Goal: Task Accomplishment & Management: Manage account settings

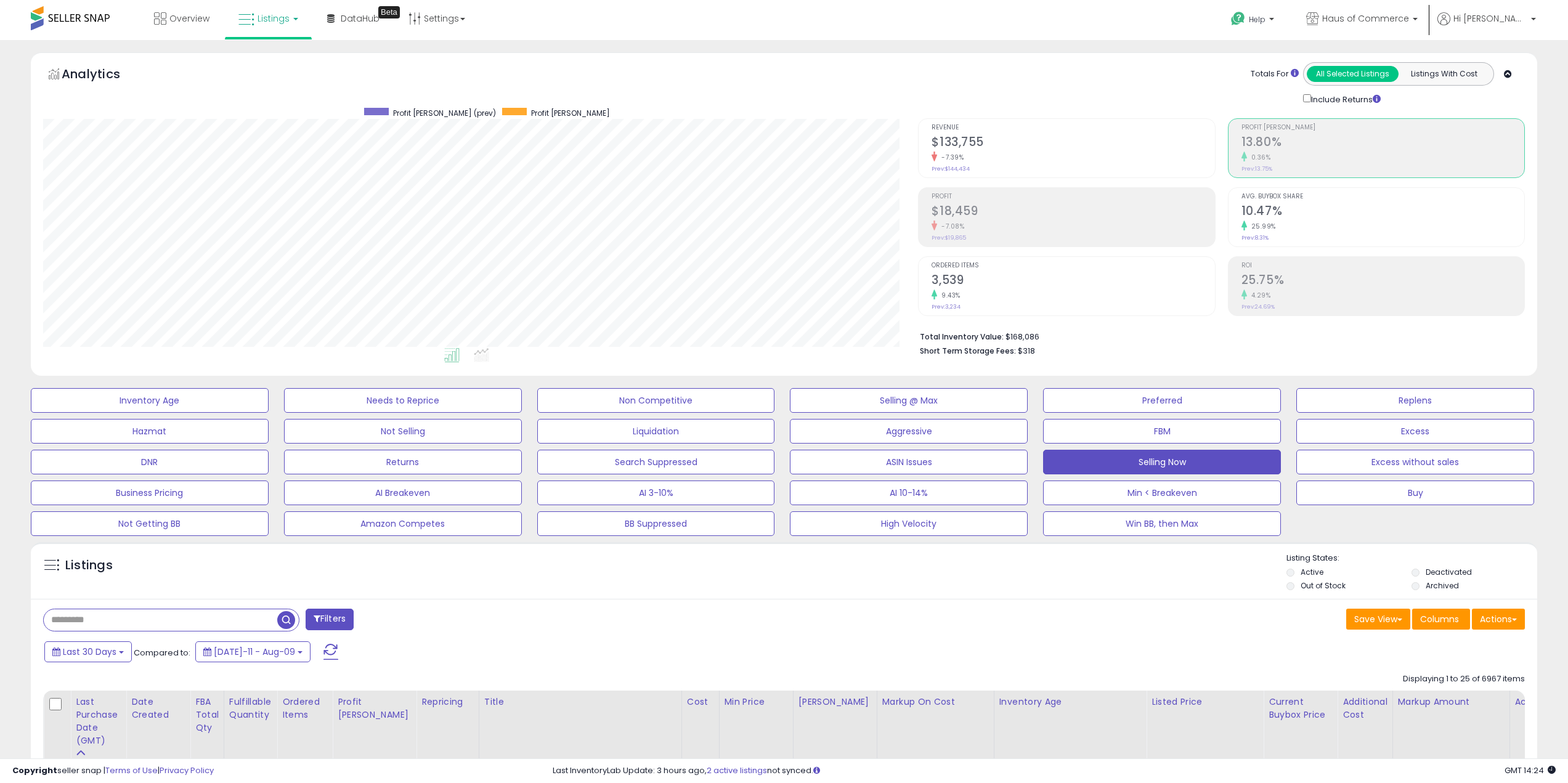
scroll to position [253, 876]
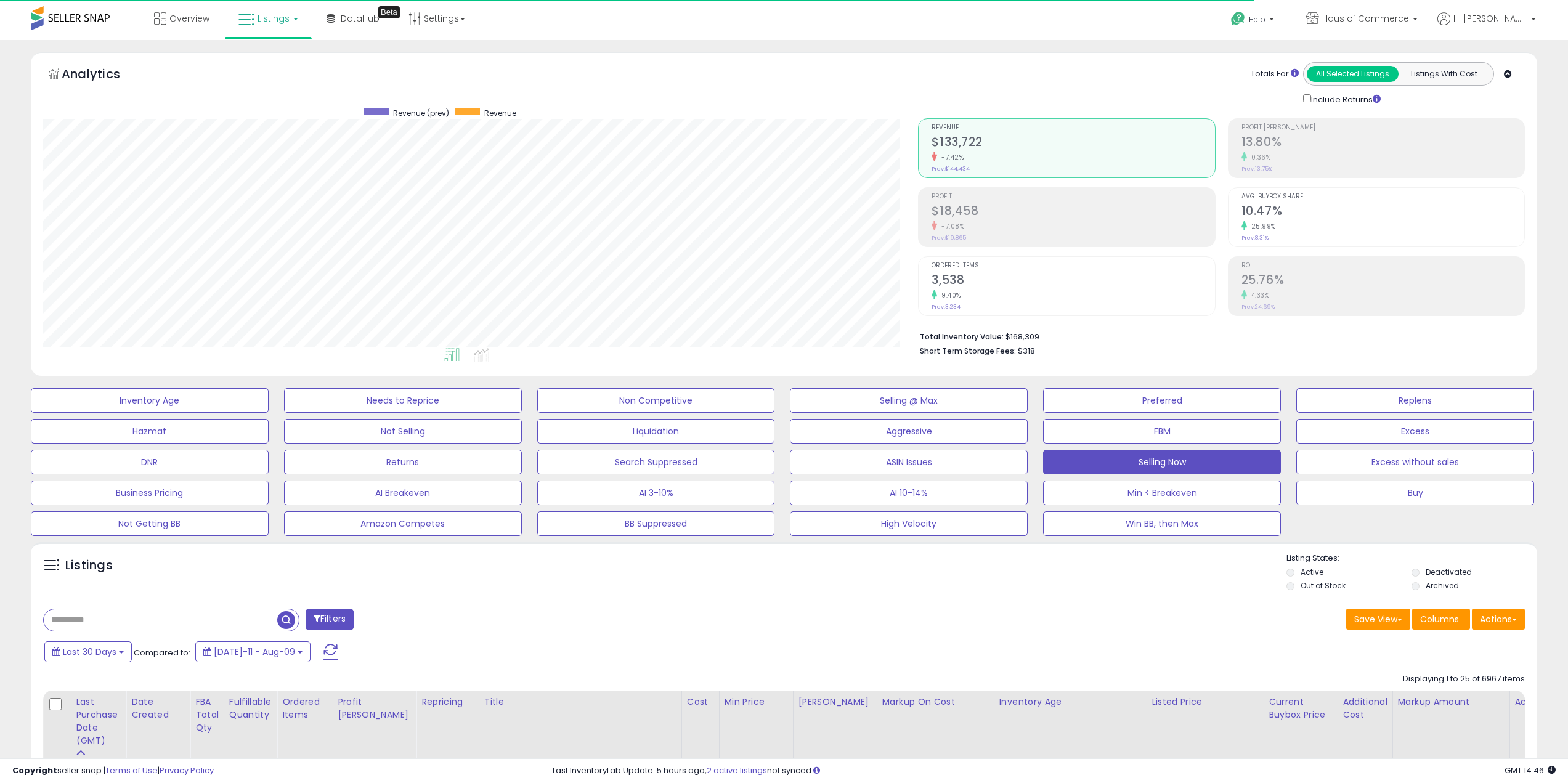
scroll to position [253, 876]
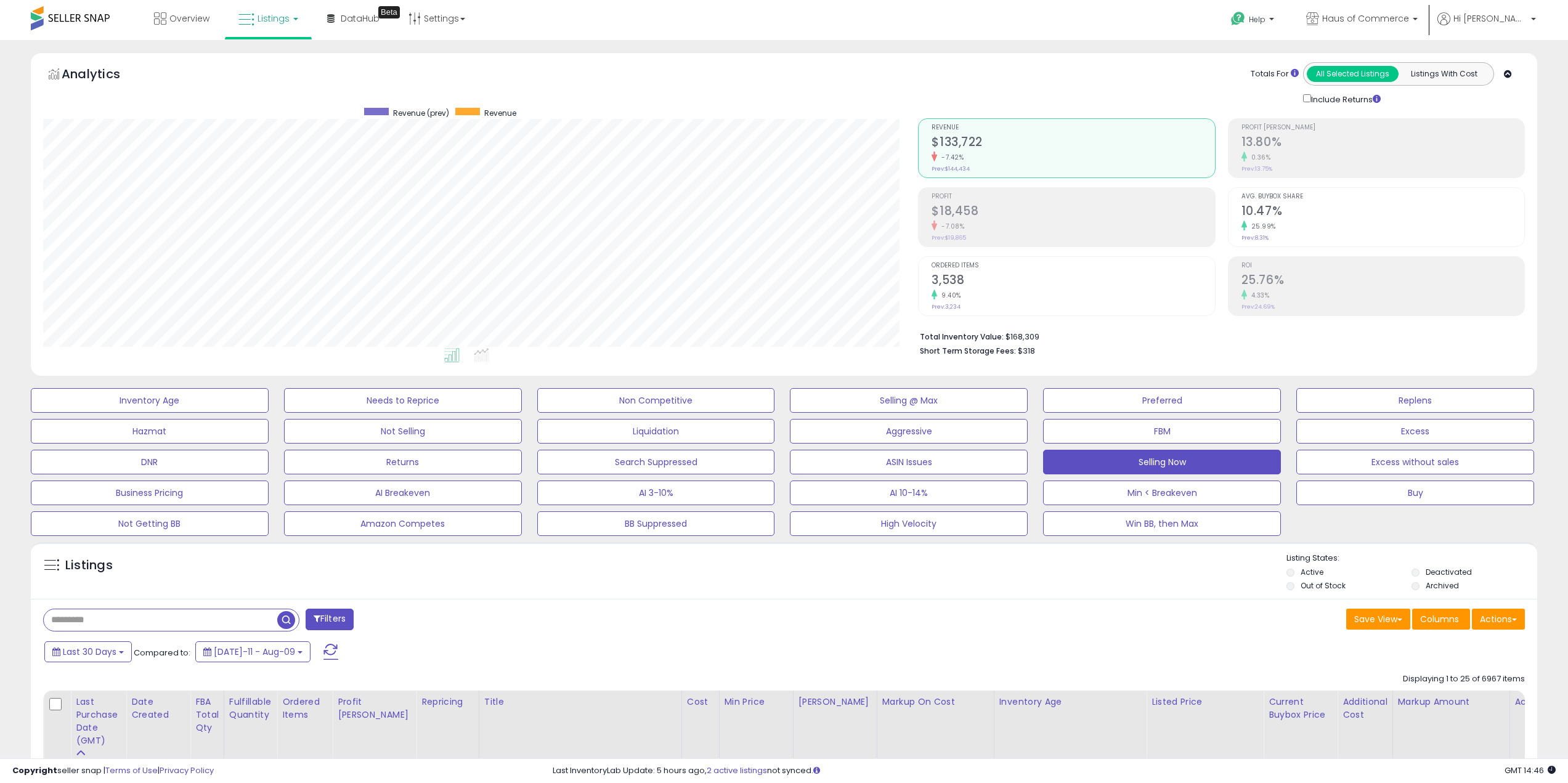
scroll to position [253, 876]
click at [979, 629] on div "Save View Save As New View Update Current View Columns Actions Import Export Vi…" at bounding box center [1160, 621] width 750 height 24
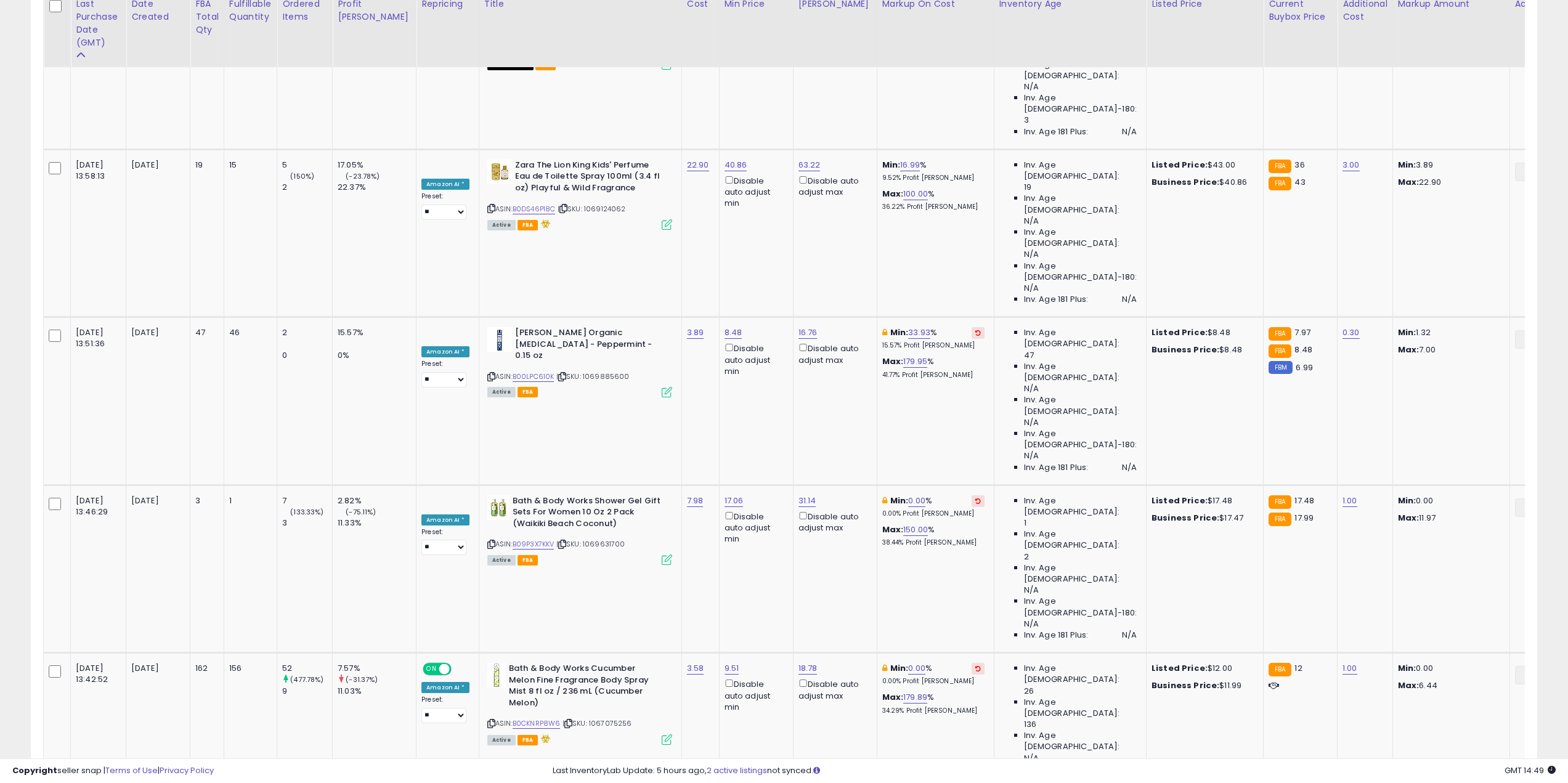
scroll to position [1294, 0]
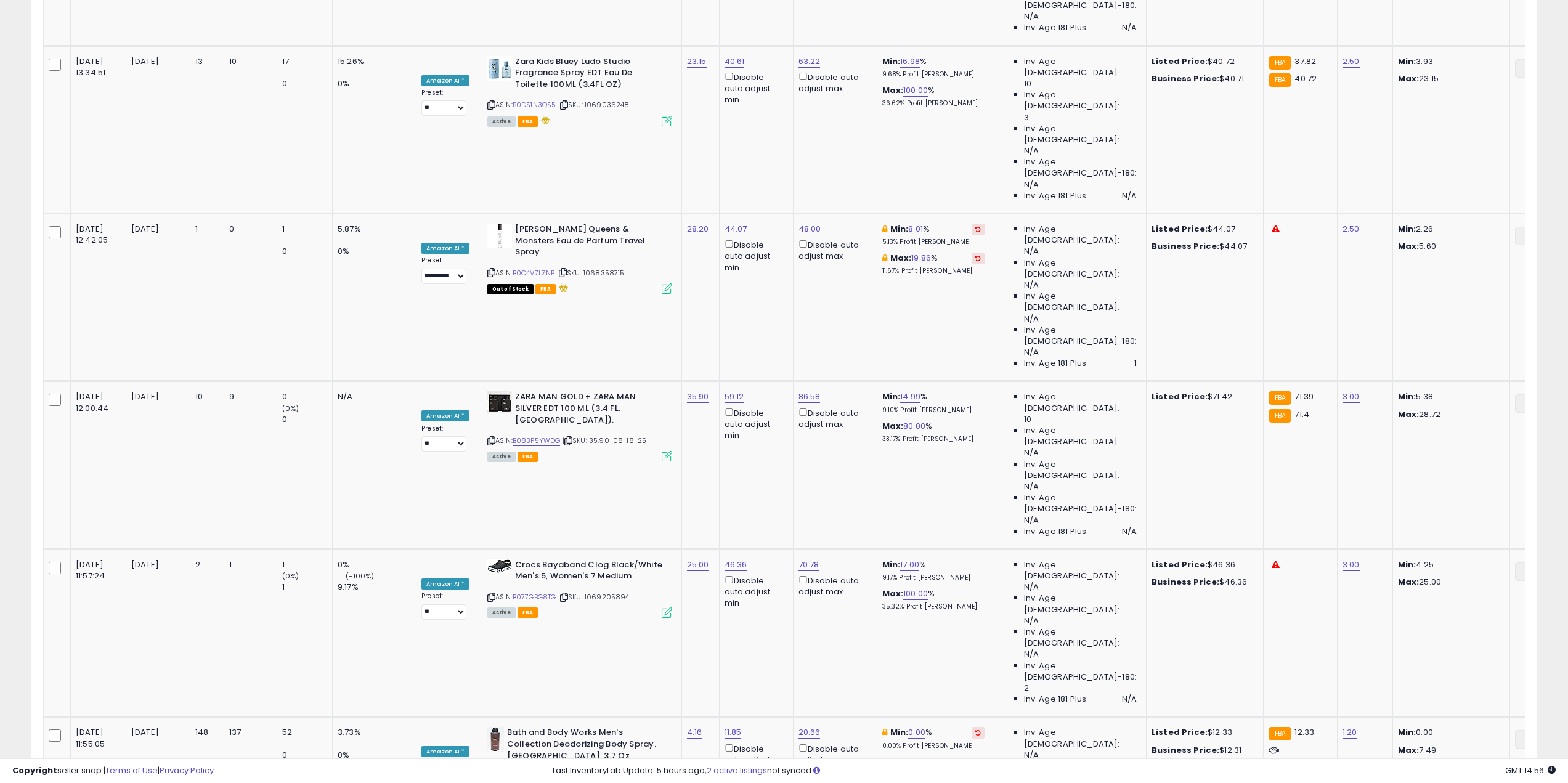
scroll to position [1933, 0]
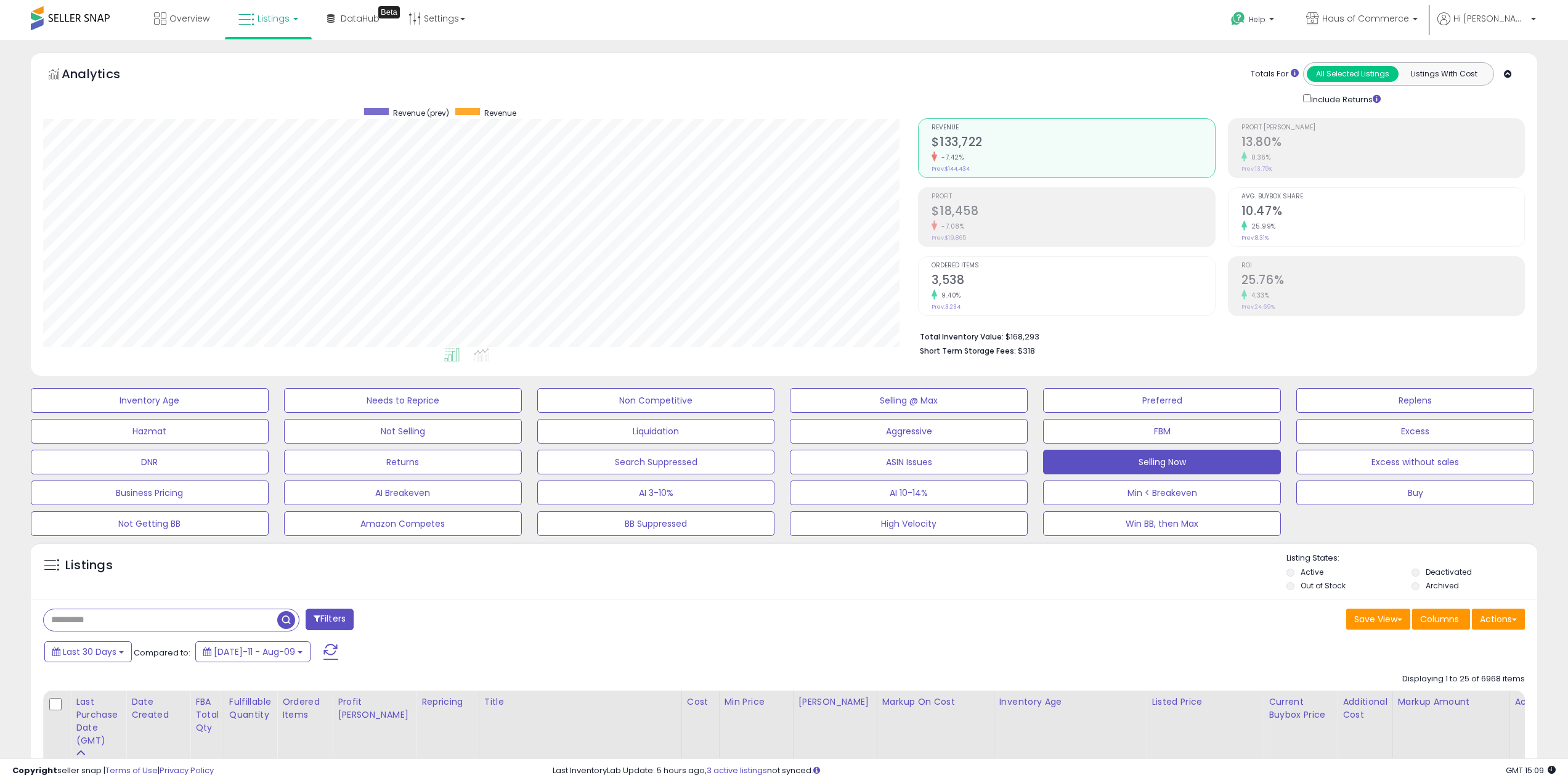
scroll to position [253, 876]
click at [1506, 74] on icon at bounding box center [1508, 74] width 8 height 8
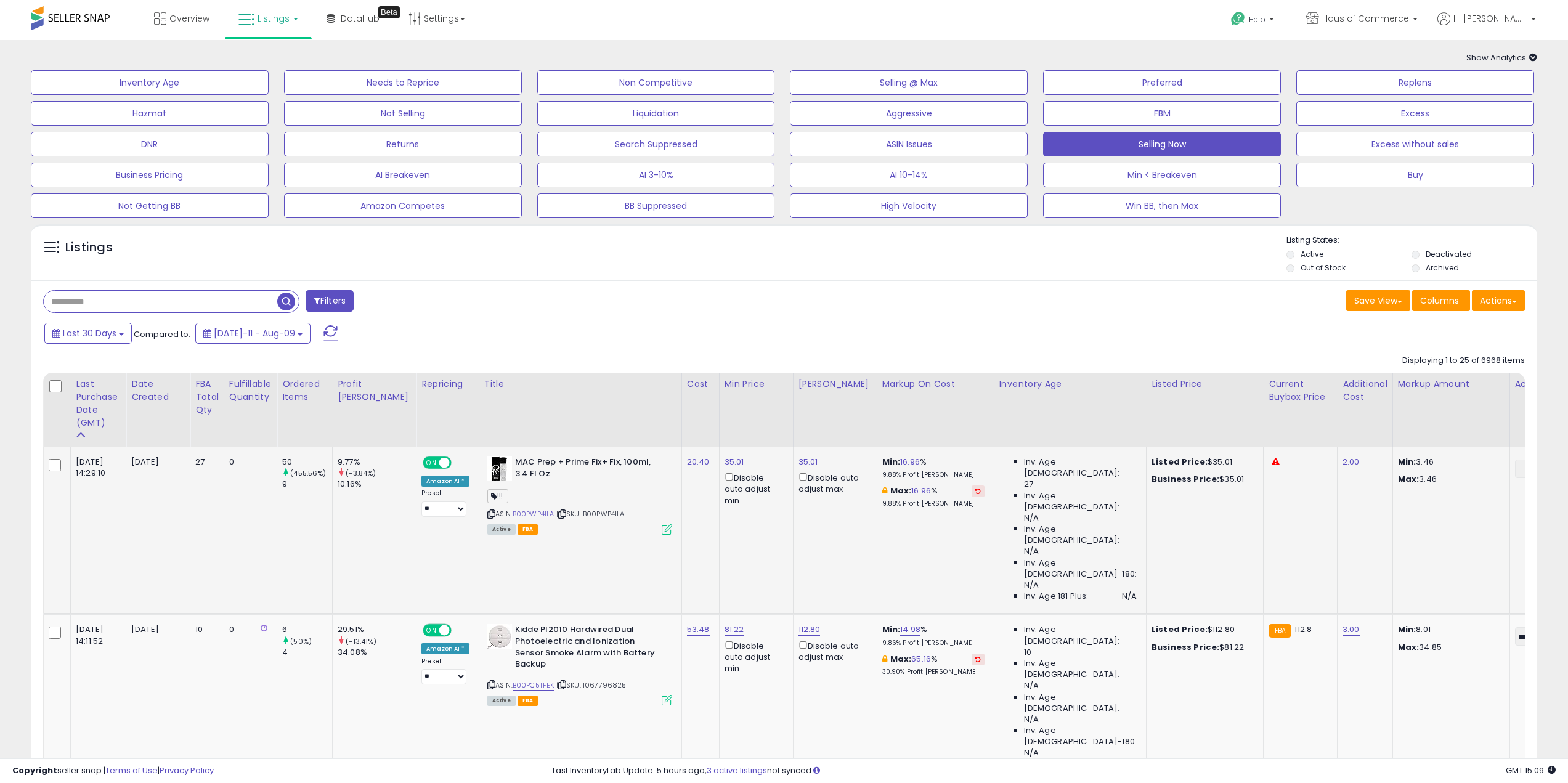
scroll to position [185, 0]
click at [1179, 138] on button "Selling Now" at bounding box center [1161, 144] width 237 height 25
click at [1191, 133] on button "Selling Now" at bounding box center [1161, 144] width 237 height 25
click at [125, 299] on input "text" at bounding box center [234, 302] width 380 height 22
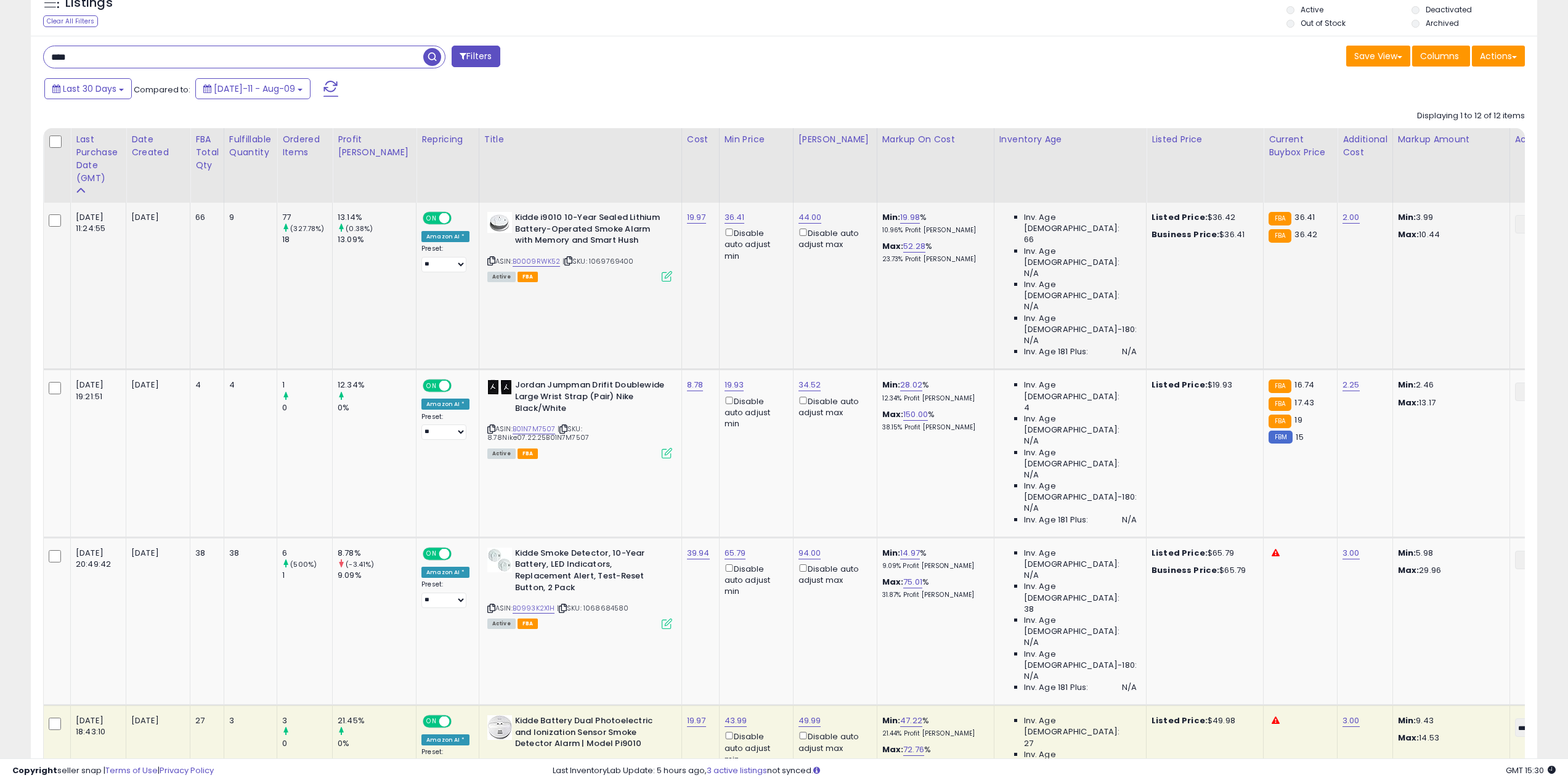
scroll to position [247, 0]
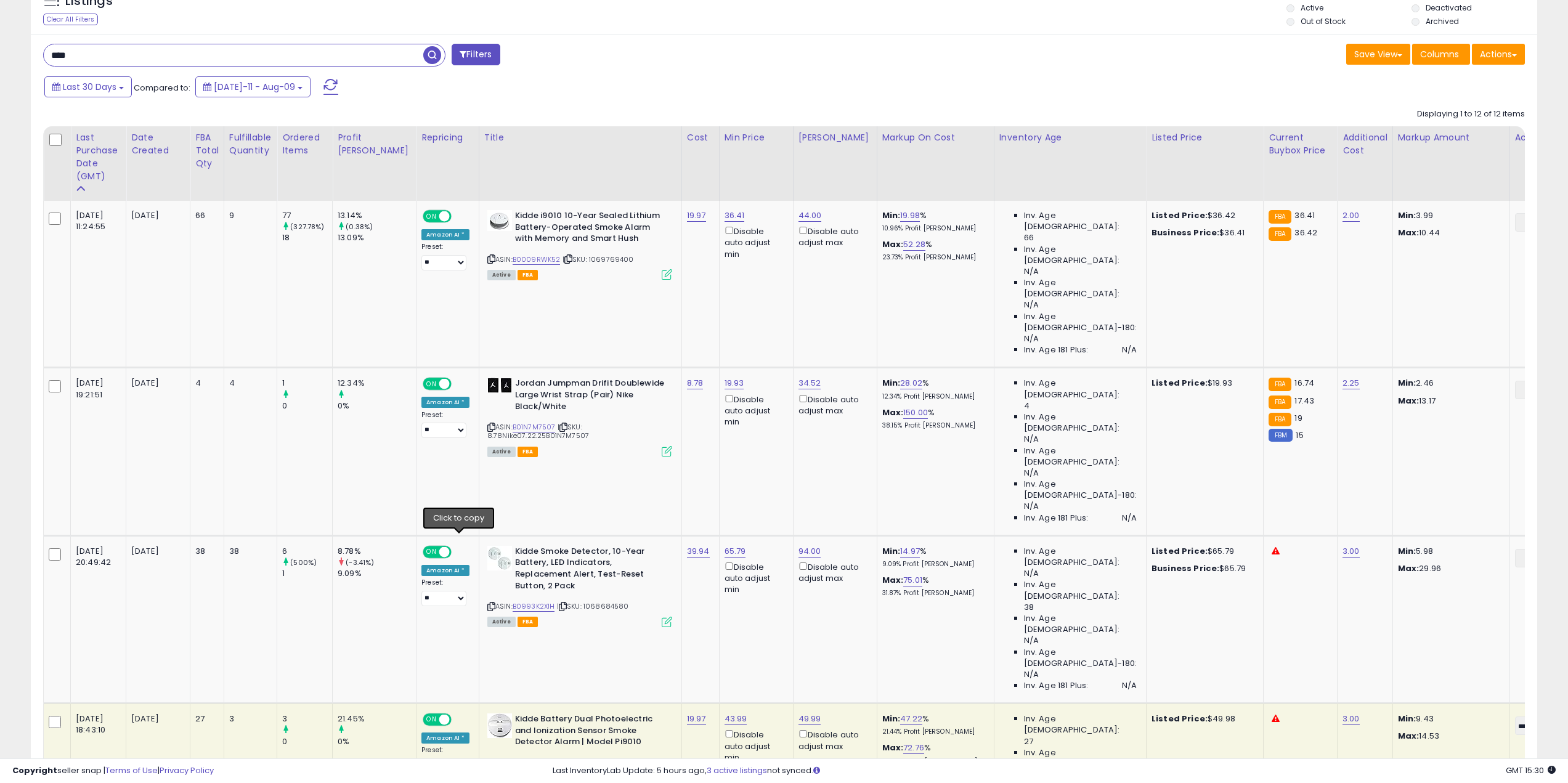
click at [487, 760] on icon at bounding box center [491, 763] width 8 height 7
click at [54, 58] on input "****" at bounding box center [234, 55] width 380 height 22
type input "*****"
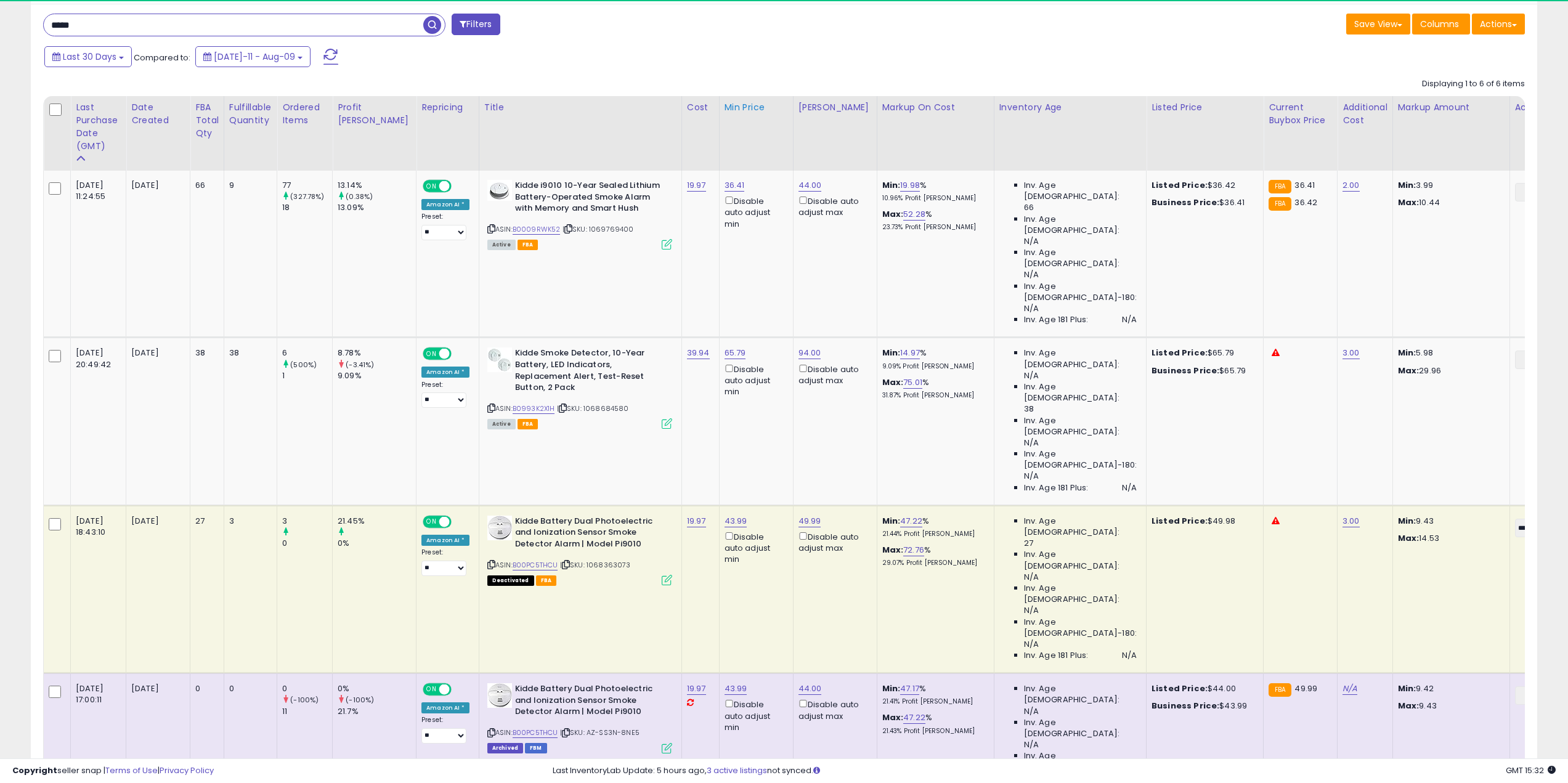
scroll to position [299, 0]
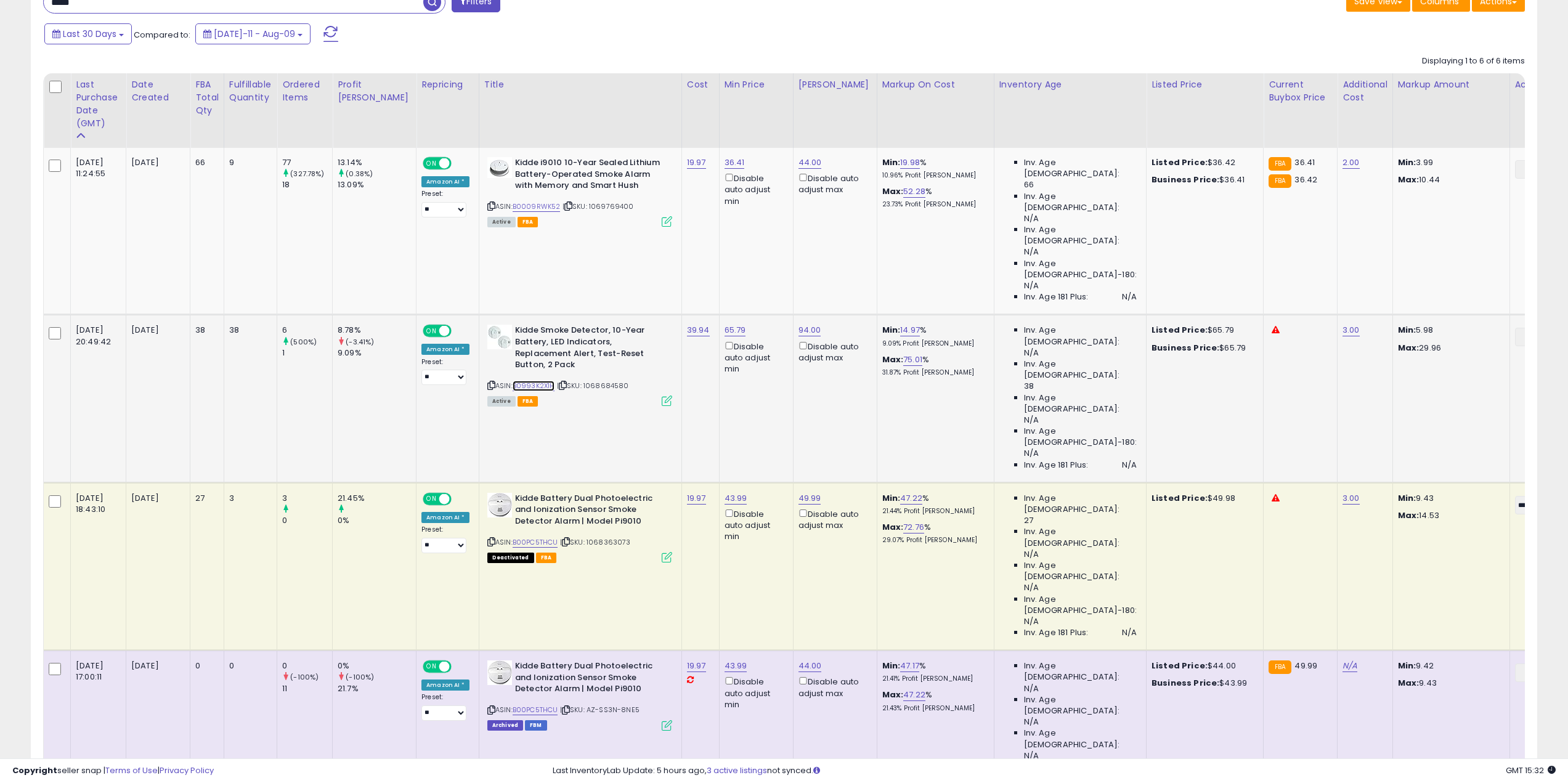
click at [516, 381] on link "B0993K2X1H" at bounding box center [534, 386] width 43 height 11
click at [513, 206] on link "B0009RWK52" at bounding box center [537, 207] width 48 height 11
click at [487, 204] on icon at bounding box center [491, 206] width 8 height 7
click at [487, 382] on icon at bounding box center [491, 385] width 8 height 7
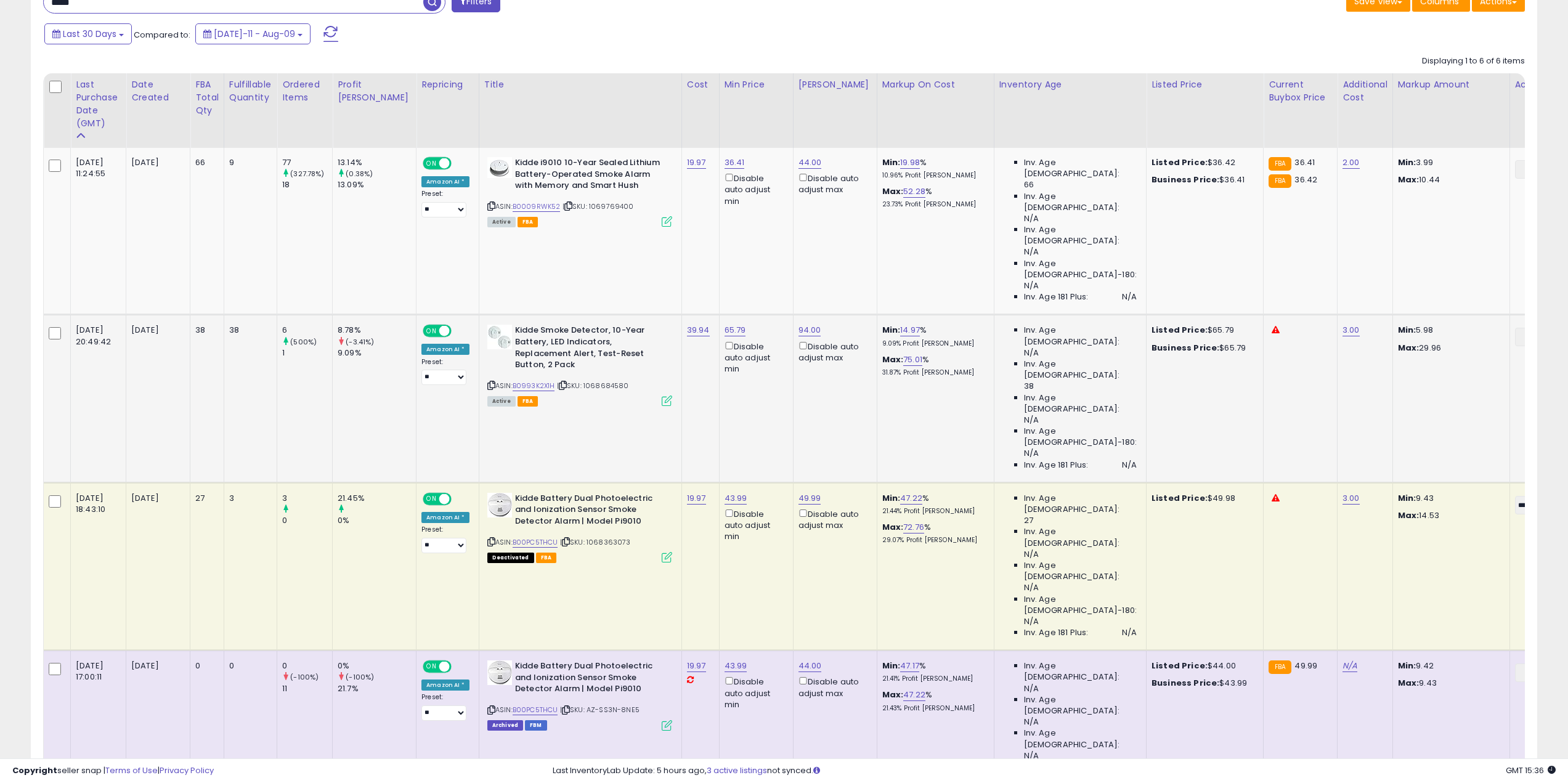
click at [487, 382] on icon at bounding box center [491, 385] width 8 height 7
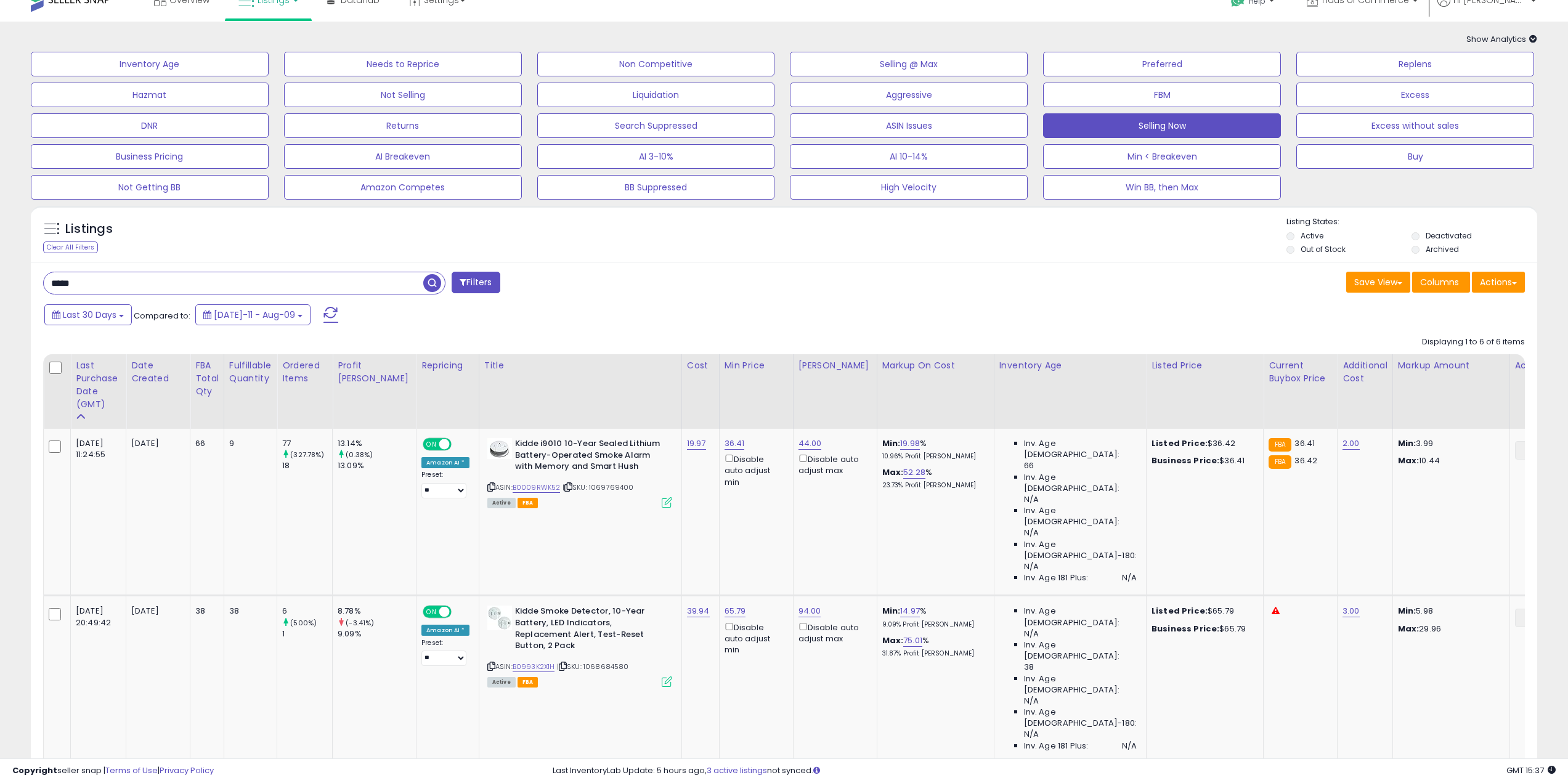
scroll to position [0, 0]
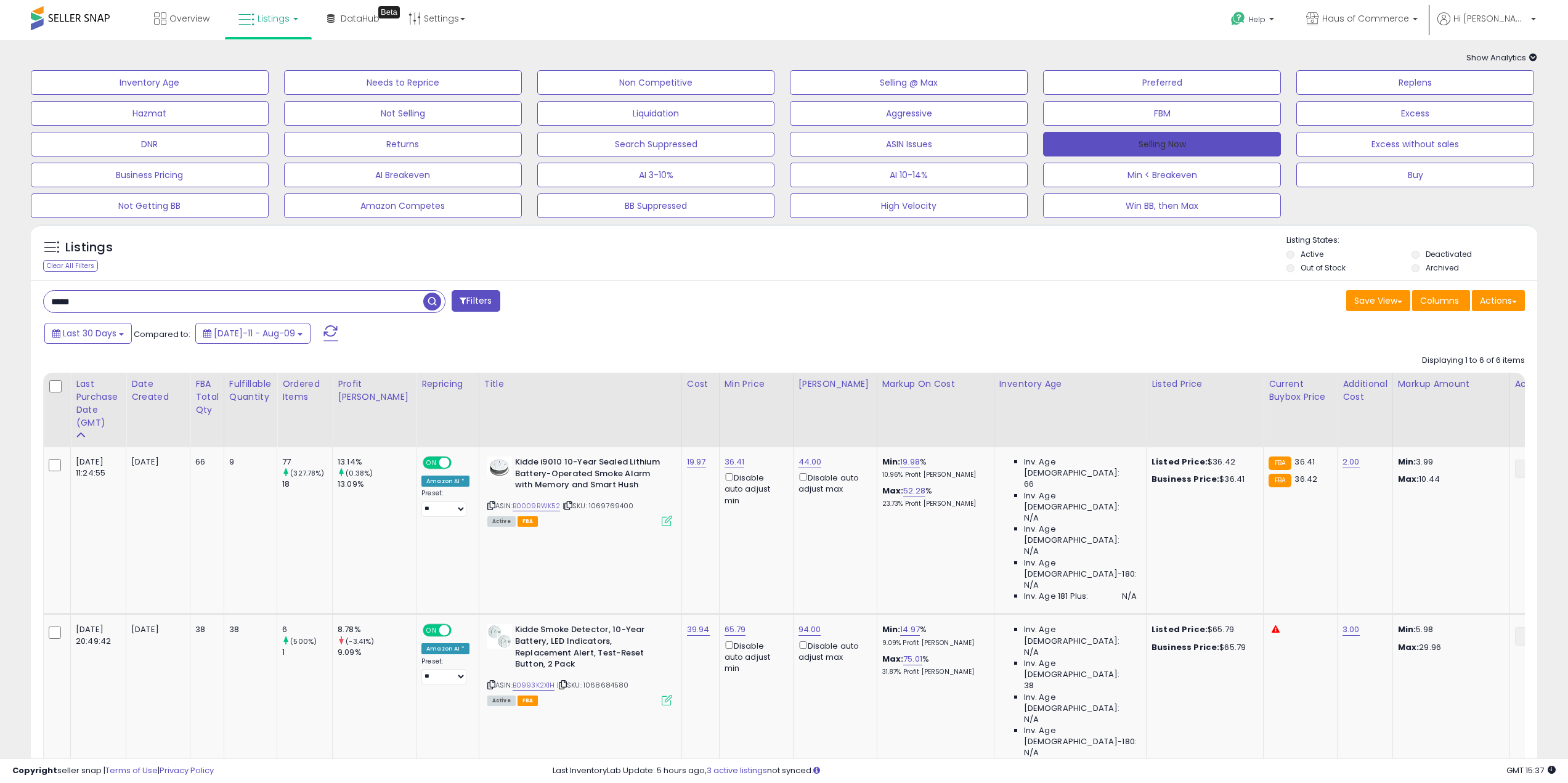
click at [1169, 138] on button "Selling Now" at bounding box center [1161, 144] width 237 height 25
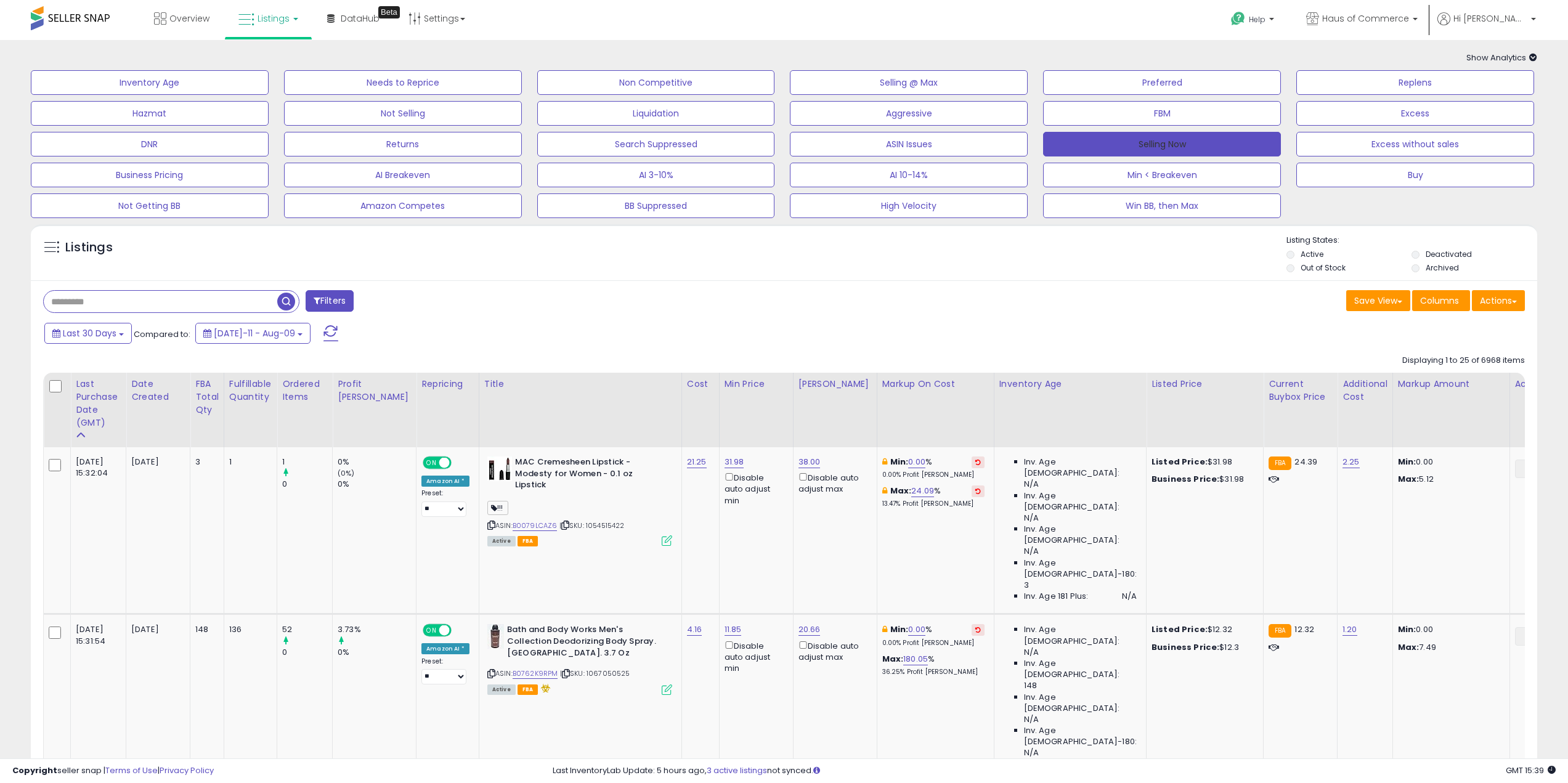
click at [1173, 149] on button "Selling Now" at bounding box center [1161, 144] width 237 height 25
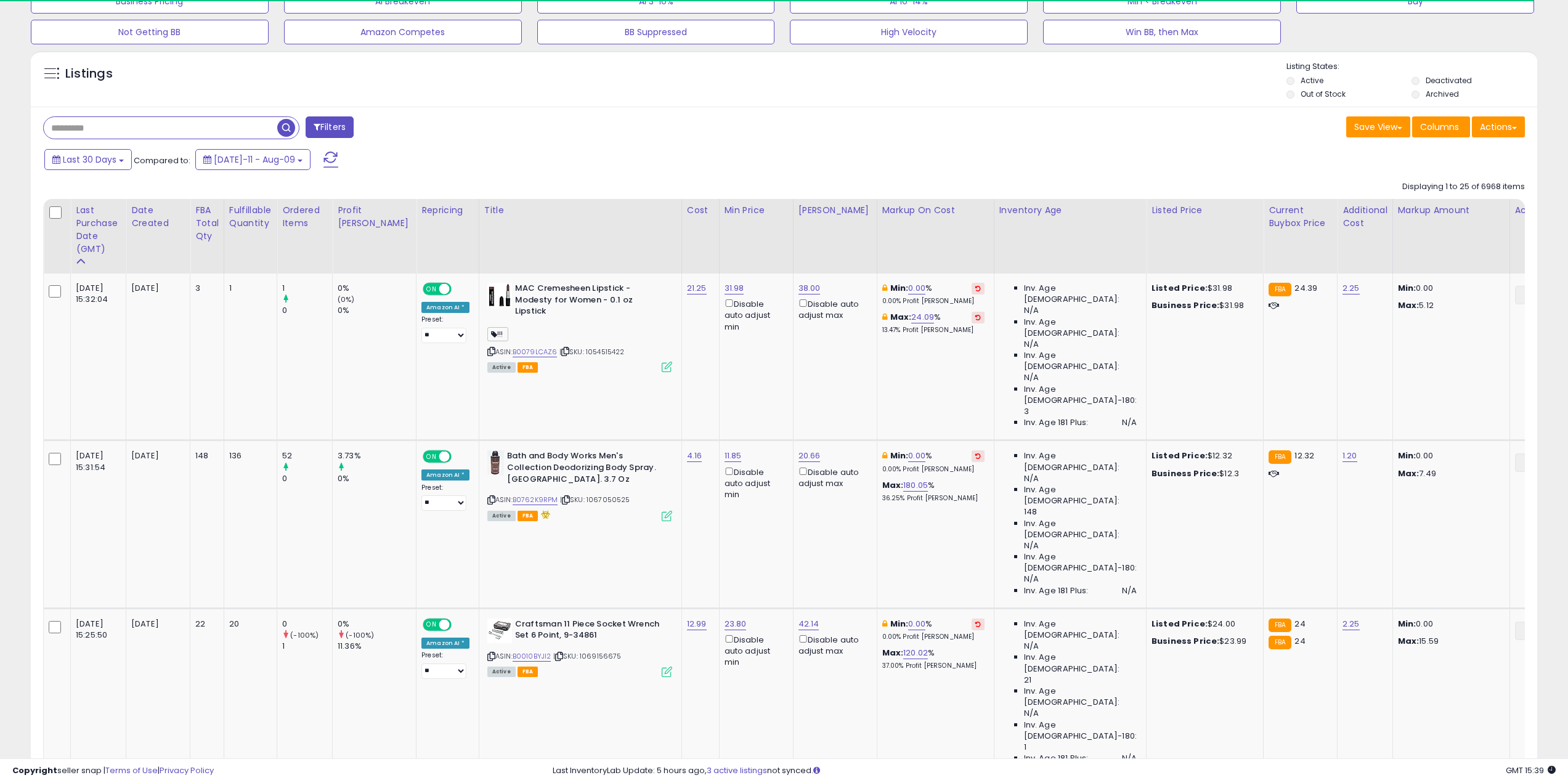
scroll to position [185, 0]
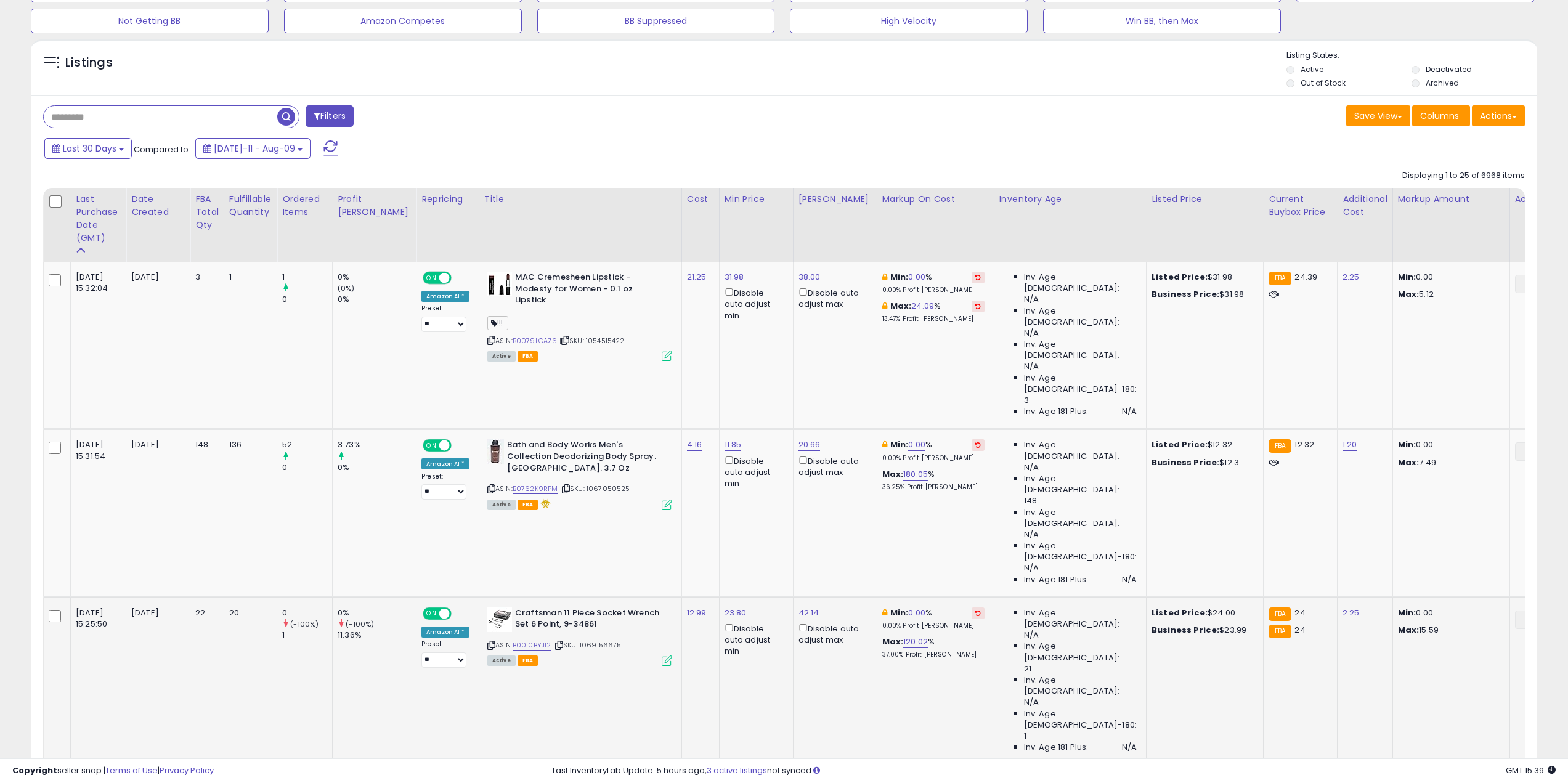
click at [975, 610] on icon at bounding box center [978, 614] width 5 height 6
click at [888, 111] on div "Save View Save As New View Columns Actions Import" at bounding box center [1160, 117] width 750 height 24
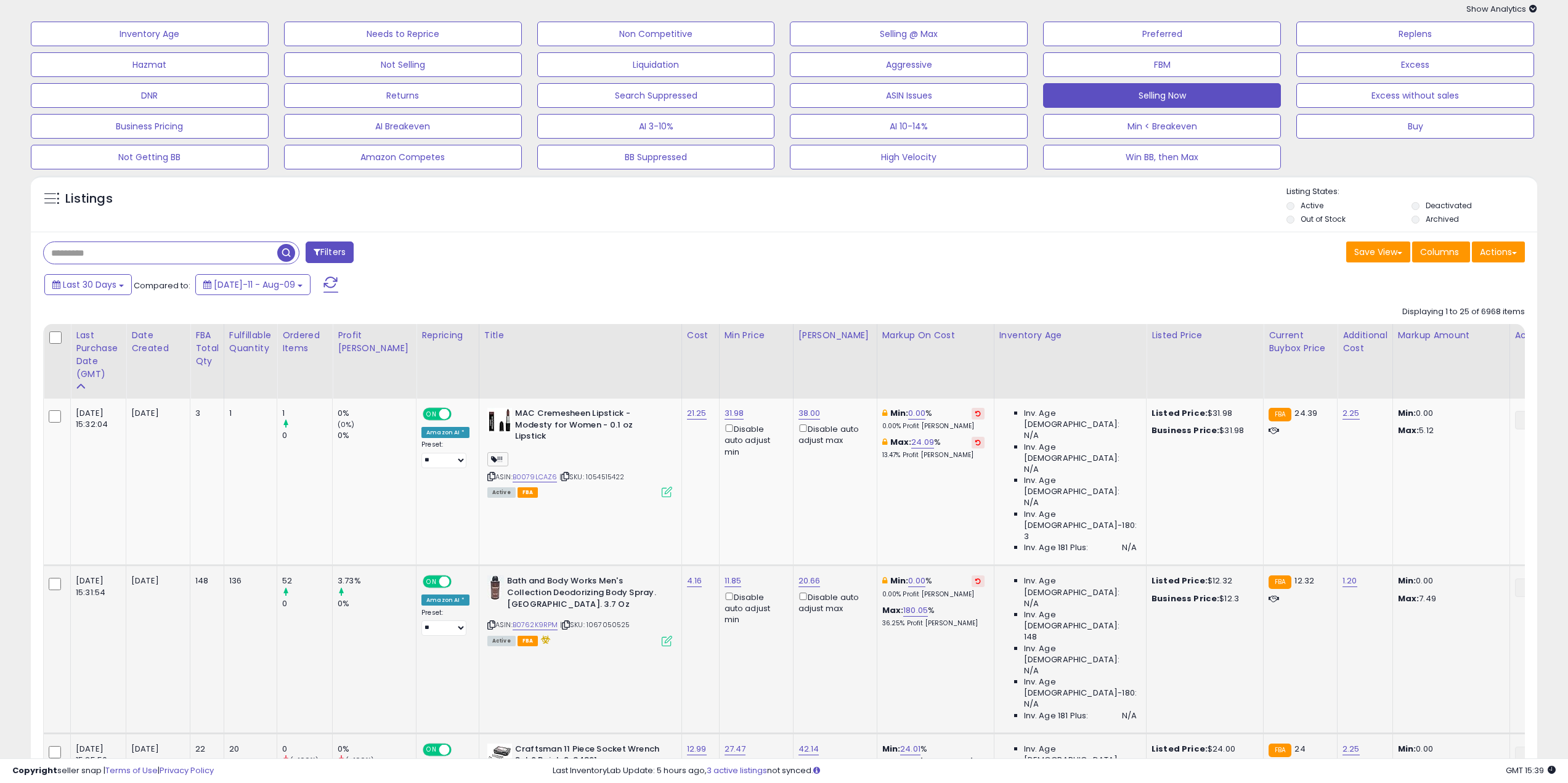
scroll to position [0, 0]
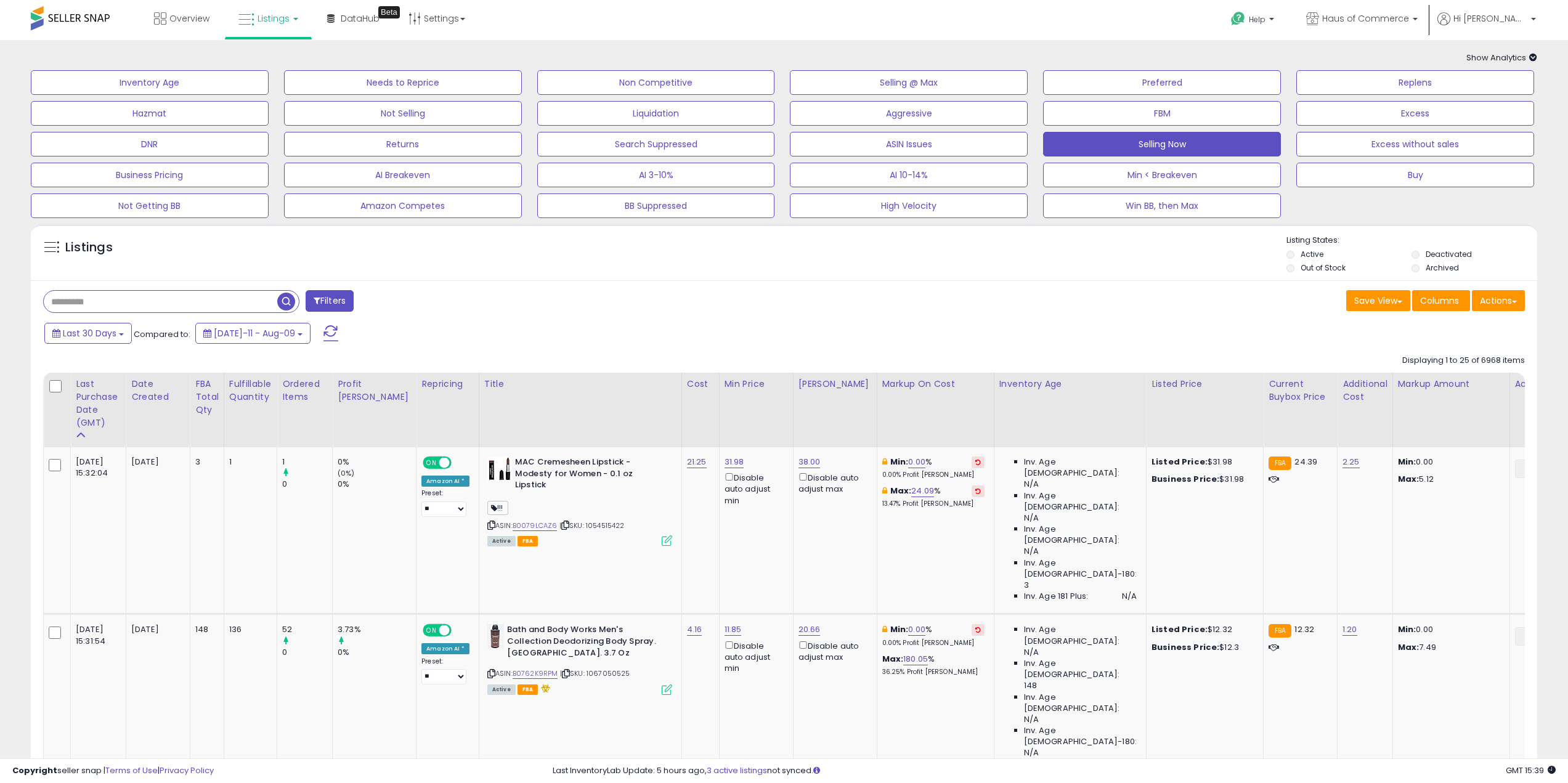
click at [1147, 292] on div "Save View Save As New View Columns Actions Import" at bounding box center [1160, 302] width 750 height 24
click at [1016, 259] on div "Listings" at bounding box center [784, 255] width 1506 height 42
click at [1173, 141] on button "Selling Now" at bounding box center [1161, 144] width 237 height 25
click at [1156, 143] on button "Selling Now" at bounding box center [1161, 144] width 237 height 25
click at [1178, 137] on button "Selling Now" at bounding box center [1161, 144] width 237 height 25
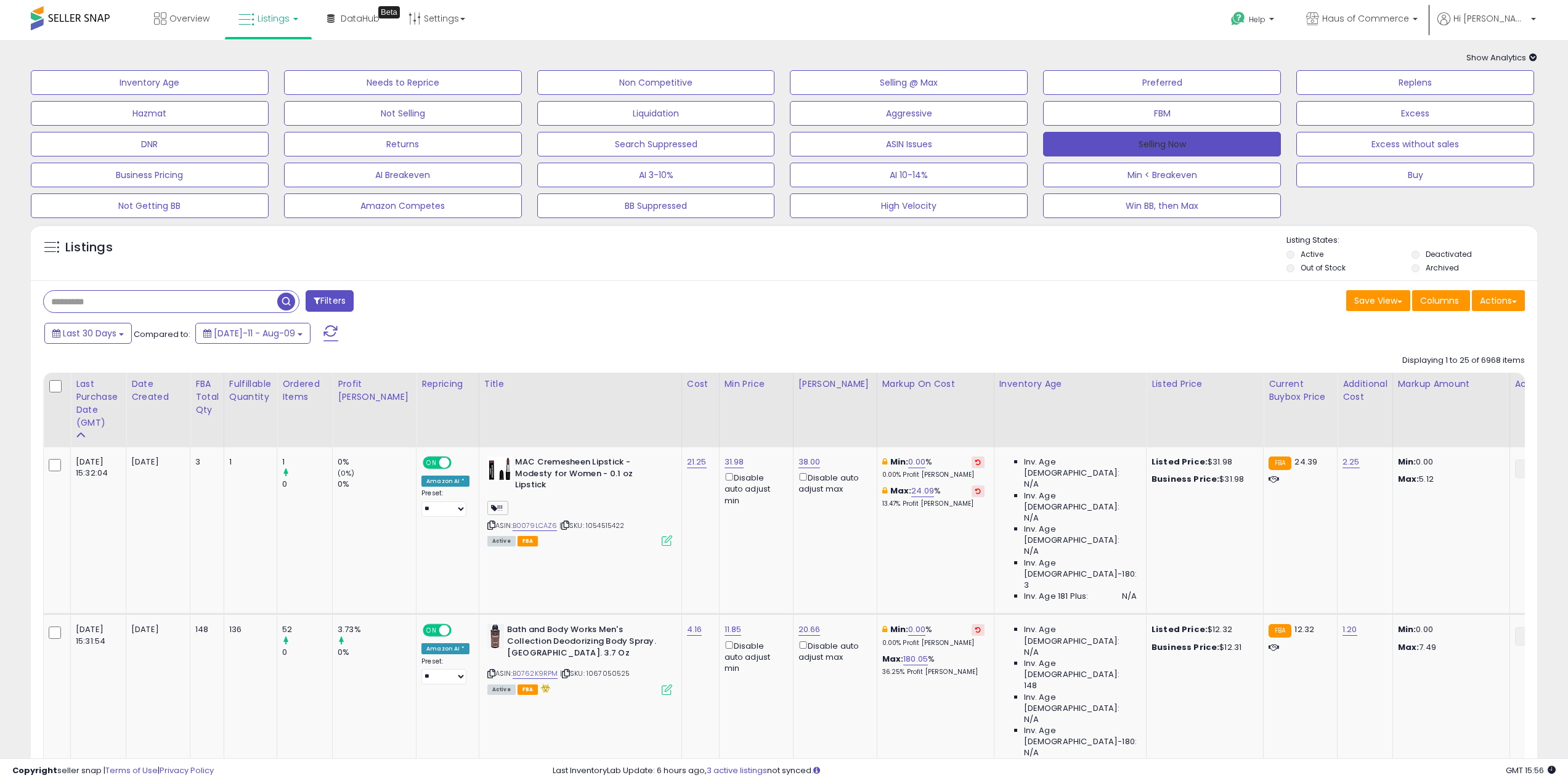
click at [1192, 135] on button "Selling Now" at bounding box center [1161, 144] width 237 height 25
click at [1149, 150] on button "Selling Now" at bounding box center [1161, 144] width 237 height 25
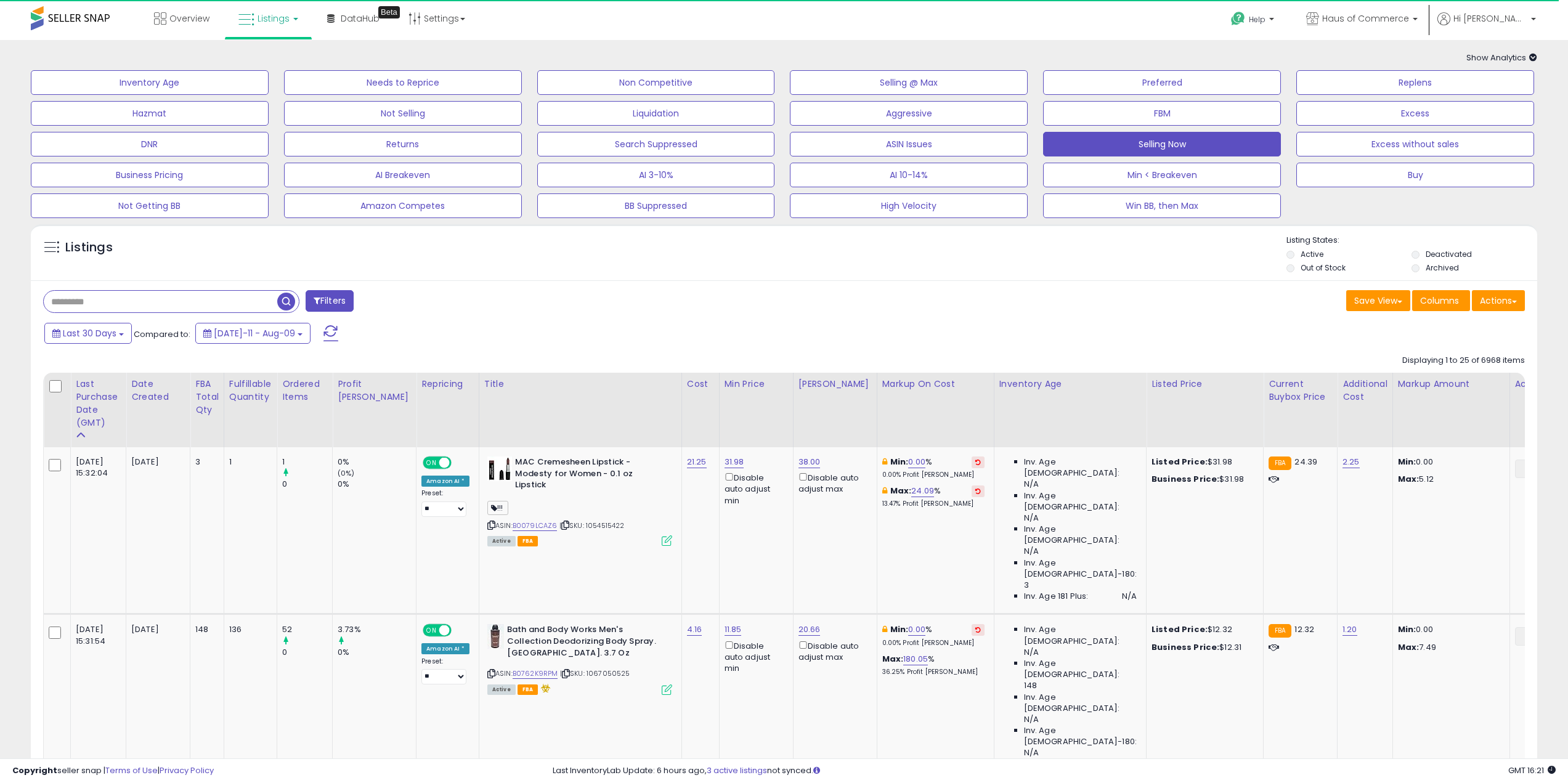
click at [932, 303] on div "Save View Save As New View Columns Actions Import" at bounding box center [1160, 302] width 750 height 24
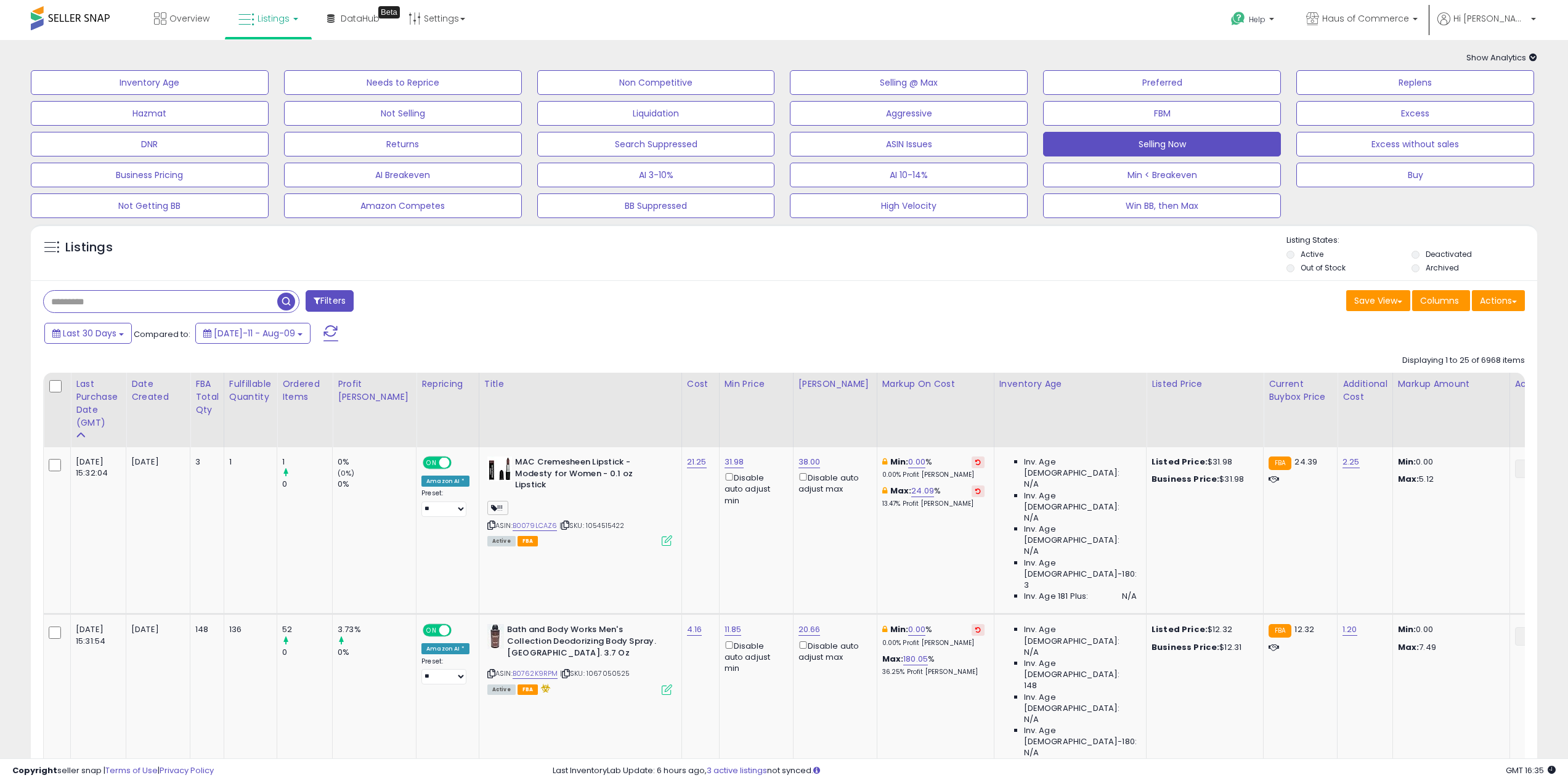
click at [1077, 274] on div "Listings" at bounding box center [784, 255] width 1506 height 42
click at [1219, 138] on button "Selling Now" at bounding box center [1161, 144] width 237 height 25
drag, startPoint x: 1210, startPoint y: 138, endPoint x: 1012, endPoint y: 434, distance: 356.1
click at [1210, 138] on button "Selling Now" at bounding box center [1161, 144] width 237 height 25
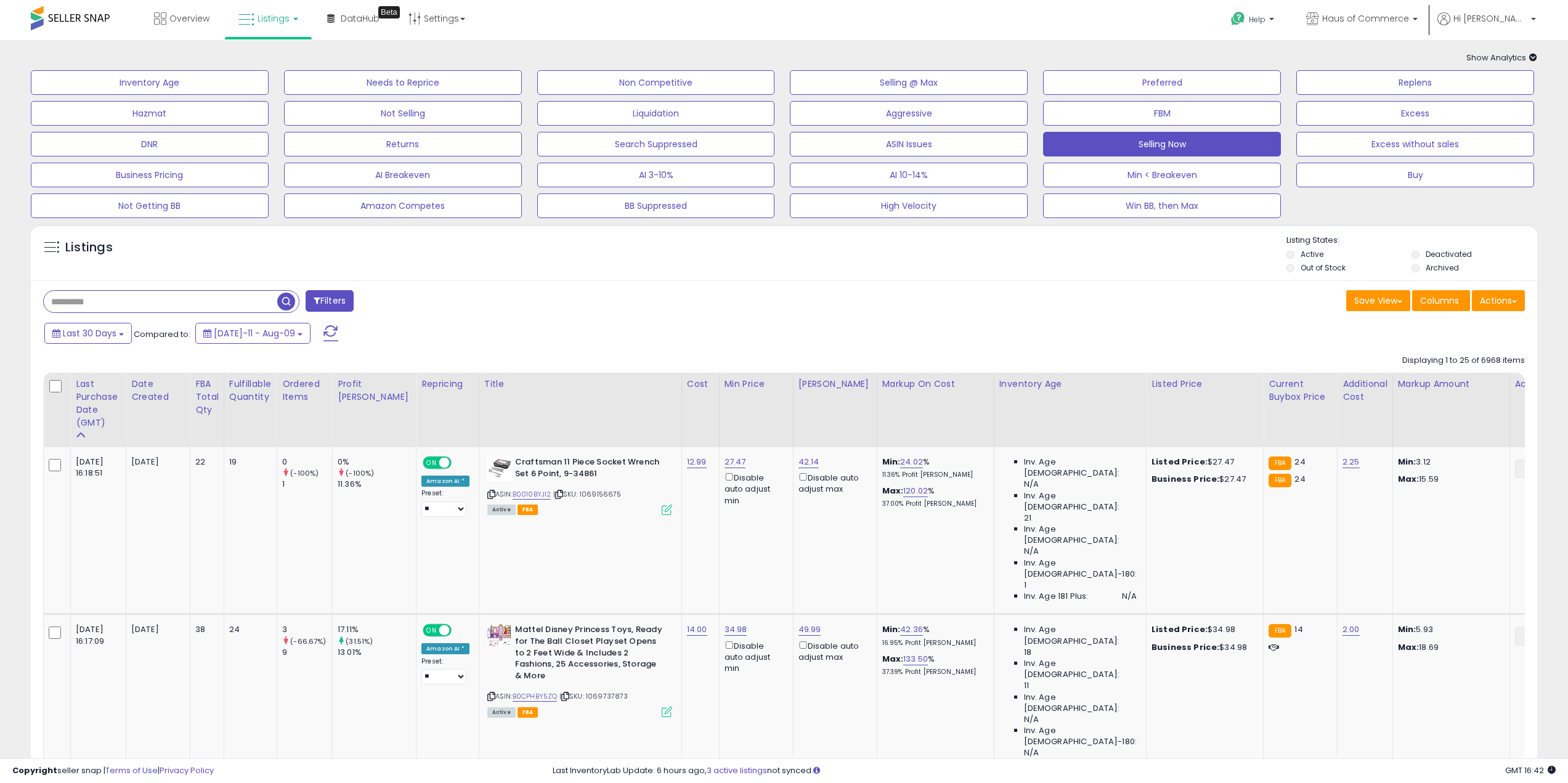
click at [962, 266] on div "Listings" at bounding box center [784, 255] width 1506 height 42
click at [1134, 136] on button "Selling Now" at bounding box center [1161, 144] width 237 height 25
click at [1158, 291] on div "Save View Save As New View Columns Actions Import" at bounding box center [1160, 302] width 750 height 24
